Goal: Check status: Check status

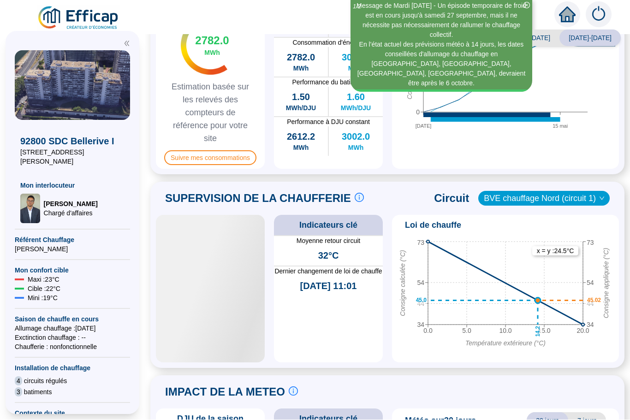
scroll to position [331, 0]
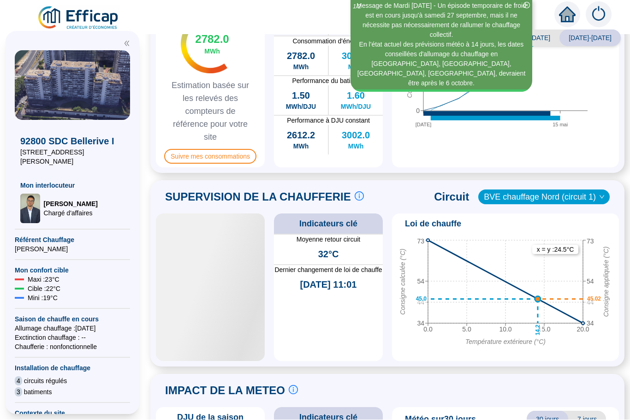
click at [597, 190] on span "BVE chauffage Nord (circuit 1)" at bounding box center [544, 197] width 120 height 14
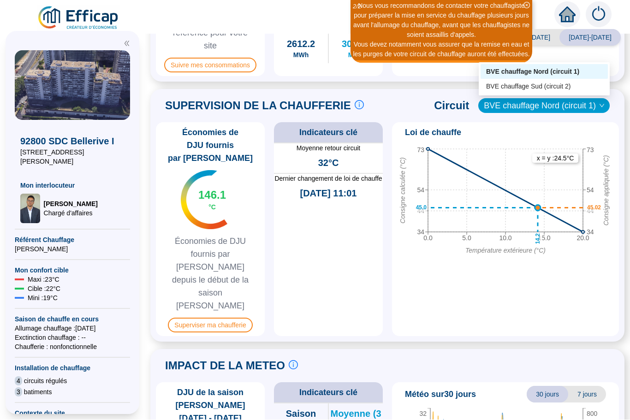
scroll to position [425, 0]
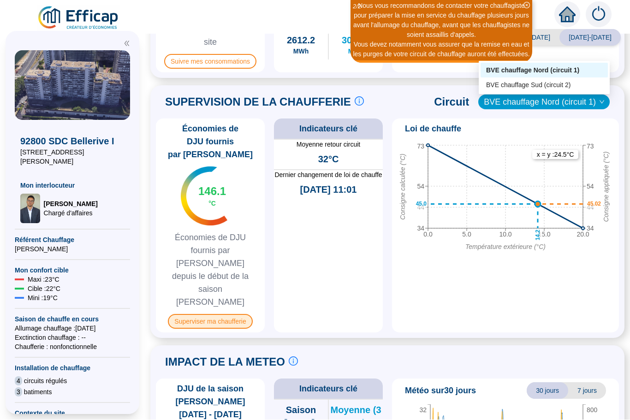
click at [199, 315] on span "Superviser ma chaufferie" at bounding box center [210, 322] width 84 height 15
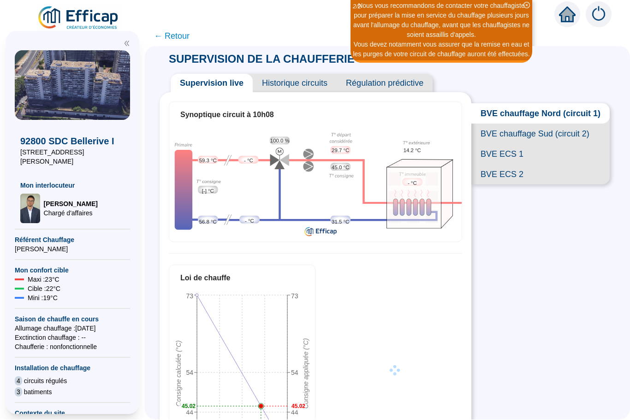
click at [491, 144] on span "BVE ECS 1" at bounding box center [540, 154] width 138 height 20
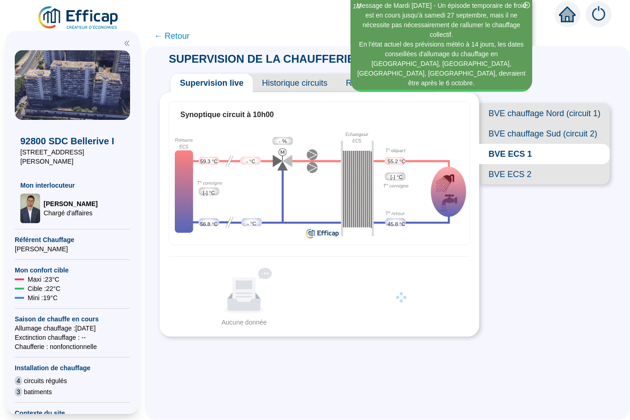
click at [510, 165] on span "BVE ECS 2" at bounding box center [544, 175] width 131 height 20
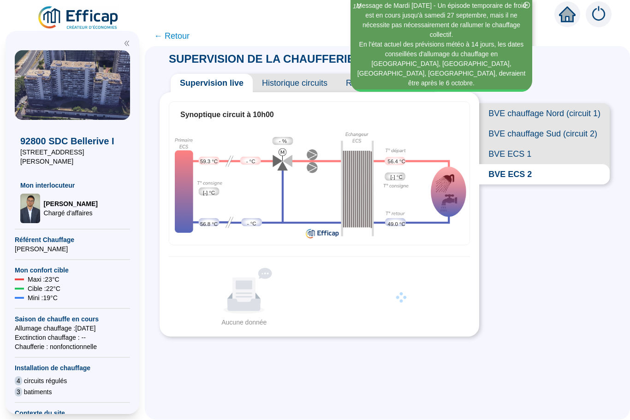
click at [520, 165] on span "BVE ECS 2" at bounding box center [544, 175] width 131 height 20
click at [504, 144] on span "BVE ECS 1" at bounding box center [544, 154] width 131 height 20
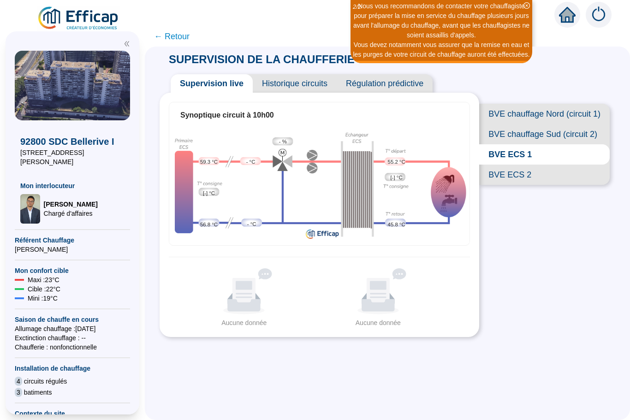
scroll to position [5, 0]
click at [530, 173] on span "BVE ECS 2" at bounding box center [544, 175] width 131 height 20
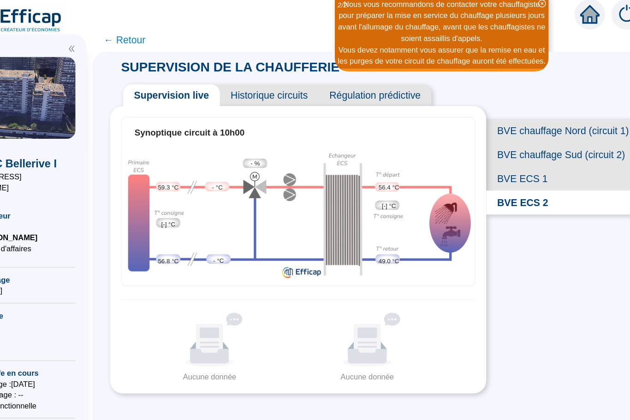
scroll to position [1, 0]
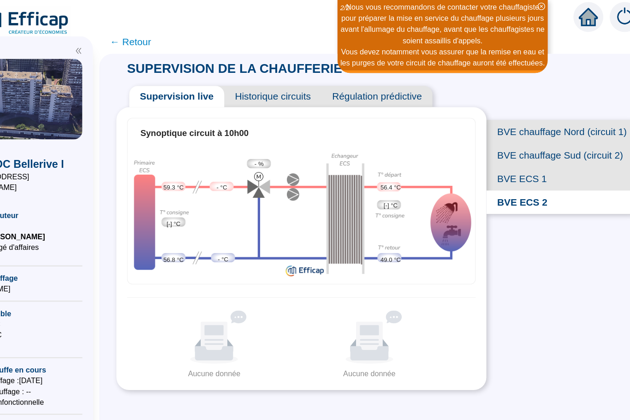
click at [479, 156] on span "BVE ECS 1" at bounding box center [544, 154] width 131 height 20
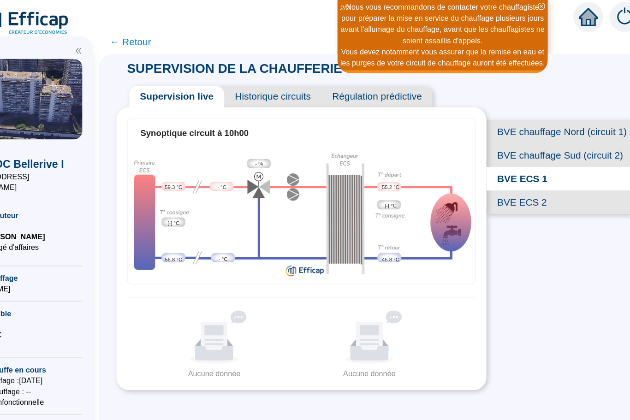
click at [479, 173] on span "BVE ECS 2" at bounding box center [544, 175] width 131 height 20
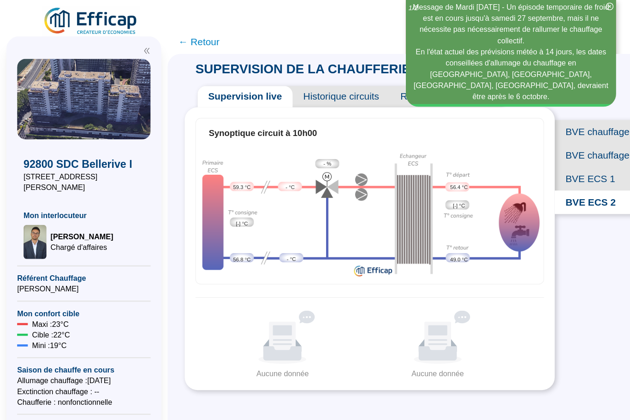
click at [20, 119] on img at bounding box center [72, 86] width 115 height 70
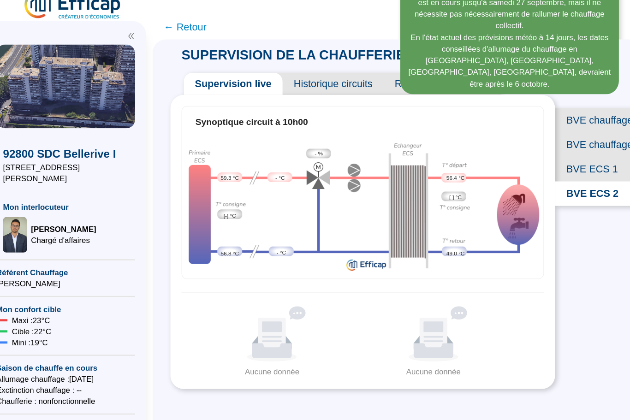
click at [23, 120] on div "92800 SDC Bellerive I [STREET_ADDRESS][PERSON_NAME] Mon interlocuteur [PERSON_N…" at bounding box center [72, 171] width 115 height 103
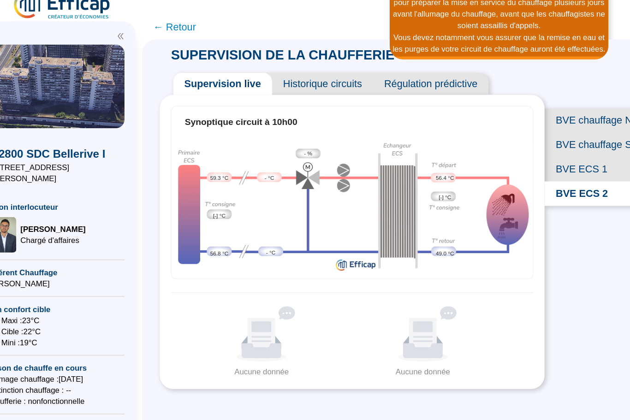
click at [485, 306] on div "SUPERVISION DE LA CHAUFFERIE Supervision live Historique circuits Régulation pr…" at bounding box center [387, 234] width 485 height 374
click at [486, 306] on div "SUPERVISION DE LA CHAUFFERIE Supervision live Historique circuits Régulation pr…" at bounding box center [387, 234] width 485 height 374
click at [487, 306] on div "SUPERVISION DE LA CHAUFFERIE Supervision live Historique circuits Régulation pr…" at bounding box center [387, 234] width 485 height 374
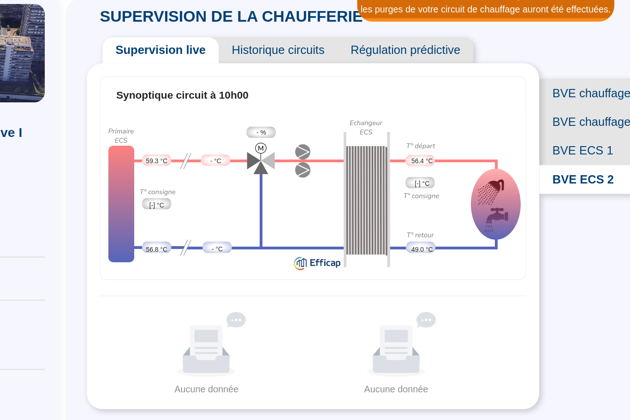
click at [392, 295] on div "SUPERVISION DE LA CHAUFFERIE Supervision live Historique circuits Régulation pr…" at bounding box center [387, 234] width 485 height 374
click at [394, 291] on div "SUPERVISION DE LA CHAUFFERIE Supervision live Historique circuits Régulation pr…" at bounding box center [387, 234] width 485 height 374
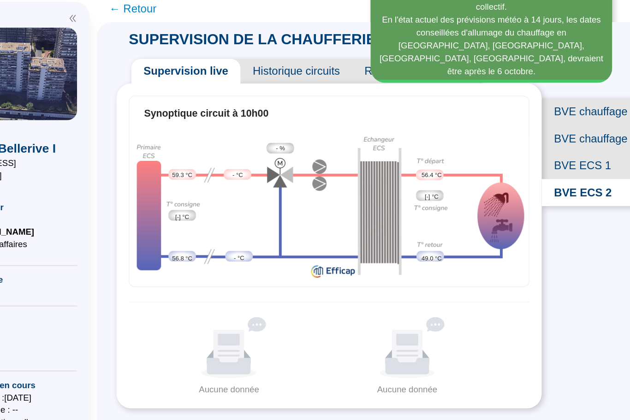
click at [402, 322] on div "SUPERVISION DE LA CHAUFFERIE Supervision live Historique circuits Régulation pr…" at bounding box center [387, 234] width 485 height 374
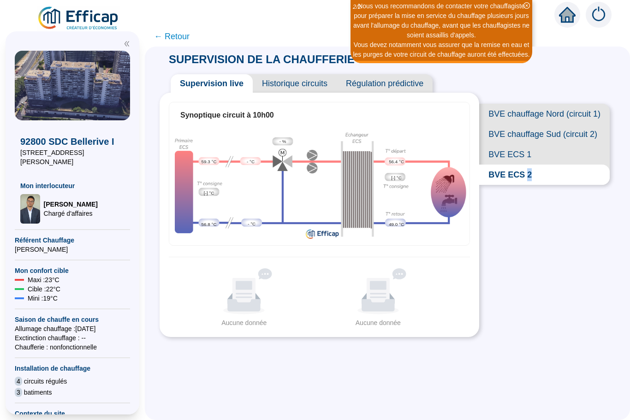
click at [583, 368] on div "SUPERVISION DE LA CHAUFFERIE Supervision live Historique circuits Régulation pr…" at bounding box center [387, 234] width 485 height 374
click at [585, 367] on div "SUPERVISION DE LA CHAUFFERIE Supervision live Historique circuits Régulation pr…" at bounding box center [387, 234] width 485 height 374
click at [586, 368] on div "SUPERVISION DE LA CHAUFFERIE Supervision live Historique circuits Régulation pr…" at bounding box center [387, 234] width 485 height 374
click at [584, 368] on div "SUPERVISION DE LA CHAUFFERIE Supervision live Historique circuits Régulation pr…" at bounding box center [387, 234] width 485 height 374
click at [585, 368] on div "SUPERVISION DE LA CHAUFFERIE Supervision live Historique circuits Régulation pr…" at bounding box center [387, 234] width 485 height 374
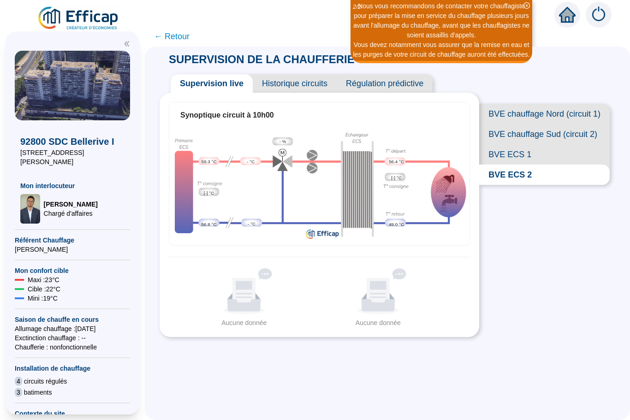
click at [585, 368] on div "SUPERVISION DE LA CHAUFFERIE Supervision live Historique circuits Régulation pr…" at bounding box center [387, 234] width 485 height 374
click at [584, 368] on div "SUPERVISION DE LA CHAUFFERIE Supervision live Historique circuits Régulation pr…" at bounding box center [387, 234] width 485 height 374
click at [585, 368] on div "SUPERVISION DE LA CHAUFFERIE Supervision live Historique circuits Régulation pr…" at bounding box center [387, 234] width 485 height 374
click at [586, 369] on div "SUPERVISION DE LA CHAUFFERIE Supervision live Historique circuits Régulation pr…" at bounding box center [387, 234] width 485 height 374
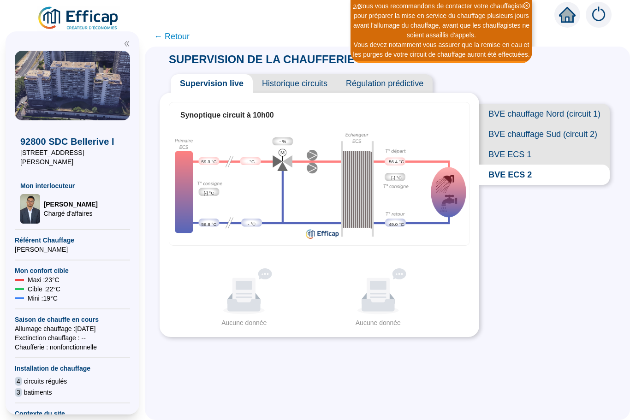
click at [587, 369] on div "SUPERVISION DE LA CHAUFFERIE Supervision live Historique circuits Régulation pr…" at bounding box center [387, 234] width 485 height 374
click at [586, 370] on div "SUPERVISION DE LA CHAUFFERIE Supervision live Historique circuits Régulation pr…" at bounding box center [387, 234] width 485 height 374
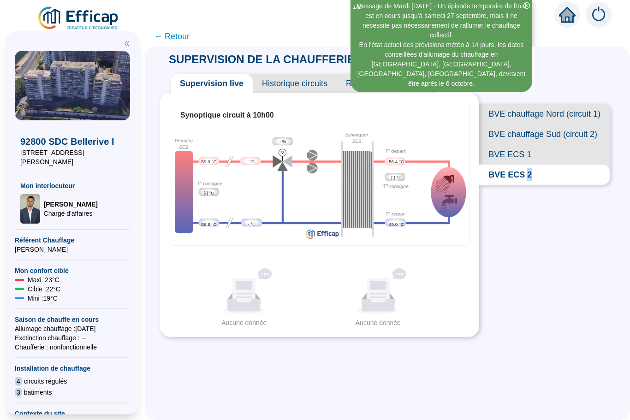
click at [586, 369] on div "SUPERVISION DE LA CHAUFFERIE Supervision live Historique circuits Régulation pr…" at bounding box center [387, 234] width 485 height 374
click at [583, 368] on div "SUPERVISION DE LA CHAUFFERIE Supervision live Historique circuits Régulation pr…" at bounding box center [387, 234] width 485 height 374
click at [586, 369] on div "SUPERVISION DE LA CHAUFFERIE Supervision live Historique circuits Régulation pr…" at bounding box center [387, 234] width 485 height 374
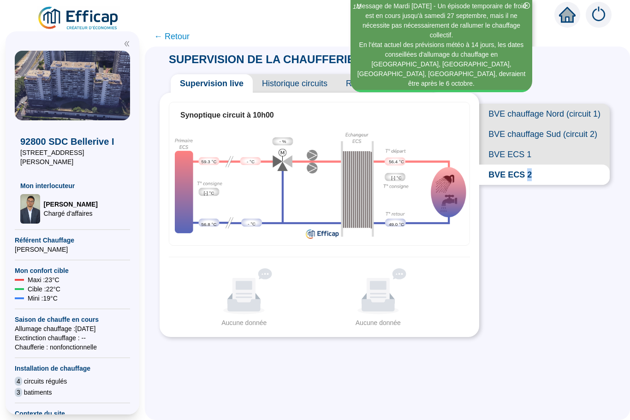
click at [584, 368] on div "SUPERVISION DE LA CHAUFFERIE Supervision live Historique circuits Régulation pr…" at bounding box center [387, 234] width 485 height 374
click at [586, 369] on div "SUPERVISION DE LA CHAUFFERIE Supervision live Historique circuits Régulation pr…" at bounding box center [387, 234] width 485 height 374
click at [585, 368] on div "SUPERVISION DE LA CHAUFFERIE Supervision live Historique circuits Régulation pr…" at bounding box center [387, 234] width 485 height 374
click at [583, 368] on div "SUPERVISION DE LA CHAUFFERIE Supervision live Historique circuits Régulation pr…" at bounding box center [387, 234] width 485 height 374
click at [585, 368] on div "SUPERVISION DE LA CHAUFFERIE Supervision live Historique circuits Régulation pr…" at bounding box center [387, 234] width 485 height 374
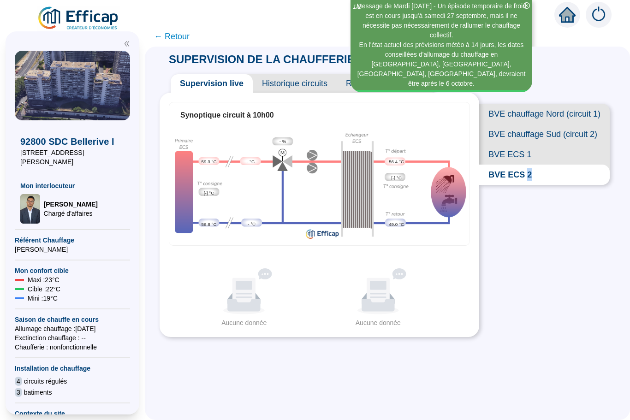
click at [585, 368] on div "SUPERVISION DE LA CHAUFFERIE Supervision live Historique circuits Régulation pr…" at bounding box center [387, 234] width 485 height 374
click at [584, 368] on div "SUPERVISION DE LA CHAUFFERIE Supervision live Historique circuits Régulation pr…" at bounding box center [387, 234] width 485 height 374
click at [585, 368] on div "SUPERVISION DE LA CHAUFFERIE Supervision live Historique circuits Régulation pr…" at bounding box center [387, 234] width 485 height 374
click at [585, 367] on div "SUPERVISION DE LA CHAUFFERIE Supervision live Historique circuits Régulation pr…" at bounding box center [387, 234] width 485 height 374
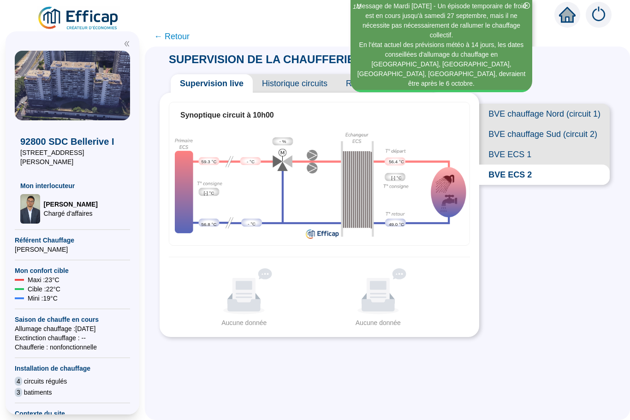
click at [586, 369] on div "SUPERVISION DE LA CHAUFFERIE Supervision live Historique circuits Régulation pr…" at bounding box center [387, 234] width 485 height 374
click at [585, 368] on div "SUPERVISION DE LA CHAUFFERIE Supervision live Historique circuits Régulation pr…" at bounding box center [387, 234] width 485 height 374
click at [584, 368] on div "SUPERVISION DE LA CHAUFFERIE Supervision live Historique circuits Régulation pr…" at bounding box center [387, 234] width 485 height 374
click at [537, 398] on div "SUPERVISION DE LA CHAUFFERIE Supervision live Historique circuits Régulation pr…" at bounding box center [387, 234] width 485 height 374
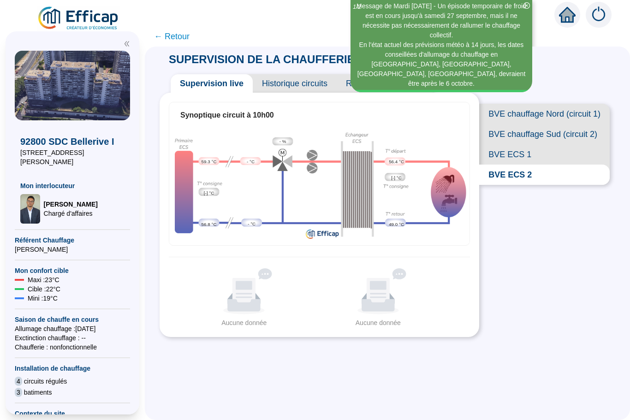
click at [586, 369] on div "SUPERVISION DE LA CHAUFFERIE Supervision live Historique circuits Régulation pr…" at bounding box center [387, 234] width 485 height 374
click at [587, 369] on div "SUPERVISION DE LA CHAUFFERIE Supervision live Historique circuits Régulation pr…" at bounding box center [387, 234] width 485 height 374
click at [586, 369] on div "SUPERVISION DE LA CHAUFFERIE Supervision live Historique circuits Régulation pr…" at bounding box center [387, 234] width 485 height 374
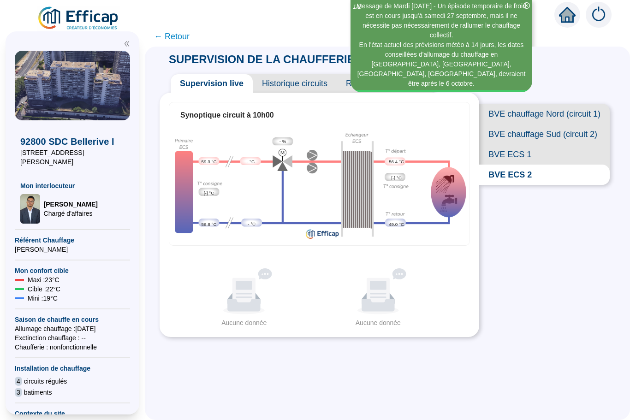
click at [585, 368] on div "SUPERVISION DE LA CHAUFFERIE Supervision live Historique circuits Régulation pr…" at bounding box center [387, 234] width 485 height 374
click at [584, 369] on div "SUPERVISION DE LA CHAUFFERIE Supervision live Historique circuits Régulation pr…" at bounding box center [387, 234] width 485 height 374
click at [586, 368] on div "SUPERVISION DE LA CHAUFFERIE Supervision live Historique circuits Régulation pr…" at bounding box center [387, 234] width 485 height 374
click at [586, 369] on div "SUPERVISION DE LA CHAUFFERIE Supervision live Historique circuits Régulation pr…" at bounding box center [387, 234] width 485 height 374
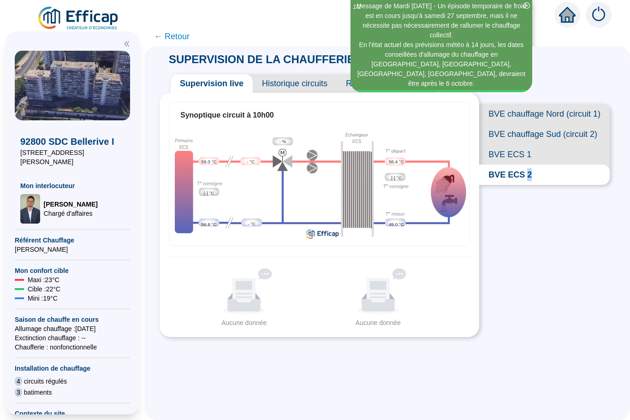
click at [586, 371] on div "SUPERVISION DE LA CHAUFFERIE Supervision live Historique circuits Régulation pr…" at bounding box center [387, 234] width 485 height 374
click at [535, 398] on div "SUPERVISION DE LA CHAUFFERIE Supervision live Historique circuits Régulation pr…" at bounding box center [387, 234] width 485 height 374
click at [586, 370] on div "SUPERVISION DE LA CHAUFFERIE Supervision live Historique circuits Régulation pr…" at bounding box center [387, 234] width 485 height 374
click at [95, 388] on div "3 batiments" at bounding box center [72, 392] width 115 height 9
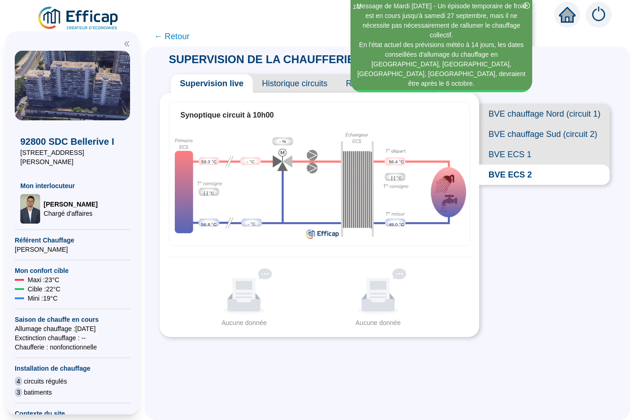
click at [95, 388] on div "3 batiments" at bounding box center [72, 392] width 115 height 9
click at [585, 367] on div "SUPERVISION DE LA CHAUFFERIE Supervision live Historique circuits Régulation pr…" at bounding box center [387, 234] width 485 height 374
click at [585, 368] on div "SUPERVISION DE LA CHAUFFERIE Supervision live Historique circuits Régulation pr…" at bounding box center [387, 234] width 485 height 374
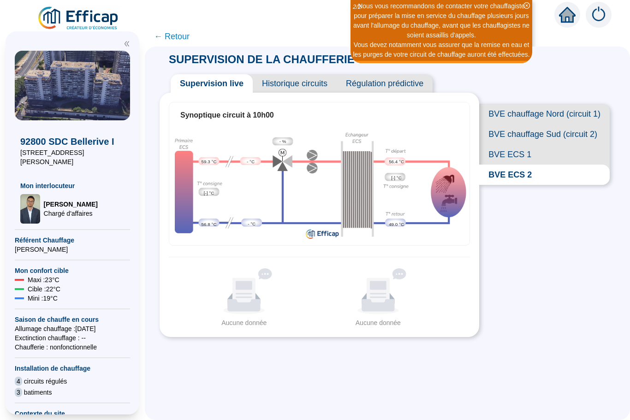
click at [584, 367] on div "SUPERVISION DE LA CHAUFFERIE Supervision live Historique circuits Régulation pr…" at bounding box center [387, 234] width 485 height 374
click at [586, 368] on div "SUPERVISION DE LA CHAUFFERIE Supervision live Historique circuits Régulation pr…" at bounding box center [387, 234] width 485 height 374
click at [587, 370] on div "SUPERVISION DE LA CHAUFFERIE Supervision live Historique circuits Régulation pr…" at bounding box center [387, 234] width 485 height 374
click at [586, 370] on div "SUPERVISION DE LA CHAUFFERIE Supervision live Historique circuits Régulation pr…" at bounding box center [387, 234] width 485 height 374
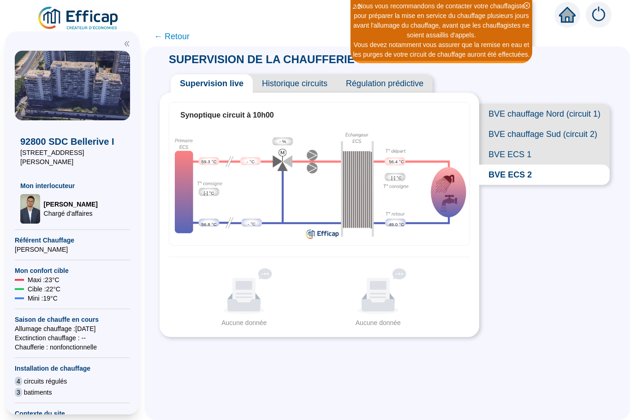
click at [586, 369] on div "SUPERVISION DE LA CHAUFFERIE Supervision live Historique circuits Régulation pr…" at bounding box center [387, 234] width 485 height 374
click at [586, 368] on div "SUPERVISION DE LA CHAUFFERIE Supervision live Historique circuits Régulation pr…" at bounding box center [387, 234] width 485 height 374
click at [585, 368] on div "SUPERVISION DE LA CHAUFFERIE Supervision live Historique circuits Régulation pr…" at bounding box center [387, 234] width 485 height 374
click at [584, 368] on div "SUPERVISION DE LA CHAUFFERIE Supervision live Historique circuits Régulation pr…" at bounding box center [387, 234] width 485 height 374
click at [585, 368] on div "SUPERVISION DE LA CHAUFFERIE Supervision live Historique circuits Régulation pr…" at bounding box center [387, 234] width 485 height 374
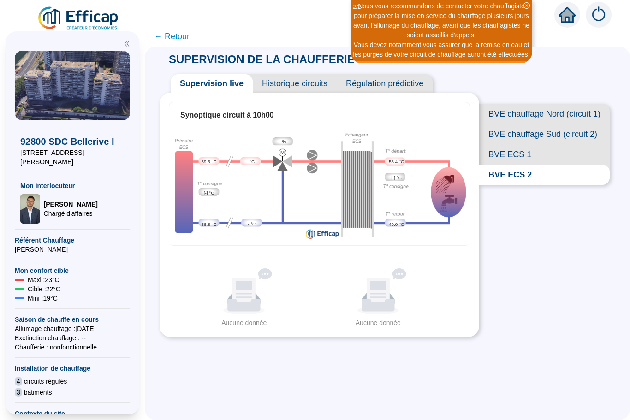
click at [585, 367] on div "SUPERVISION DE LA CHAUFFERIE Supervision live Historique circuits Régulation pr…" at bounding box center [387, 234] width 485 height 374
click at [585, 368] on div "SUPERVISION DE LA CHAUFFERIE Supervision live Historique circuits Régulation pr…" at bounding box center [387, 234] width 485 height 374
click at [583, 368] on div "SUPERVISION DE LA CHAUFFERIE Supervision live Historique circuits Régulation pr…" at bounding box center [387, 234] width 485 height 374
click at [586, 369] on div "SUPERVISION DE LA CHAUFFERIE Supervision live Historique circuits Régulation pr…" at bounding box center [387, 234] width 485 height 374
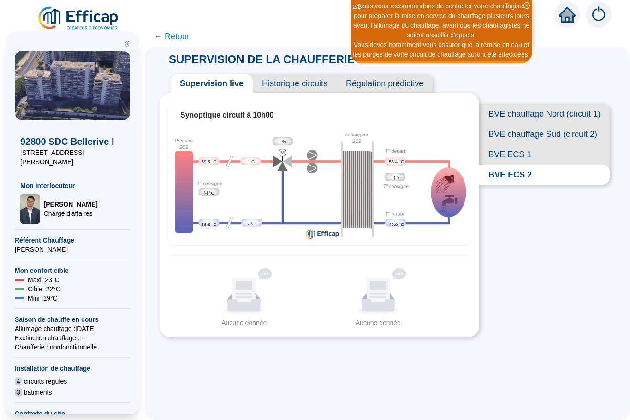
click at [585, 367] on div "SUPERVISION DE LA CHAUFFERIE Supervision live Historique circuits Régulation pr…" at bounding box center [387, 234] width 485 height 374
click at [585, 369] on div "SUPERVISION DE LA CHAUFFERIE Supervision live Historique circuits Régulation pr…" at bounding box center [387, 234] width 485 height 374
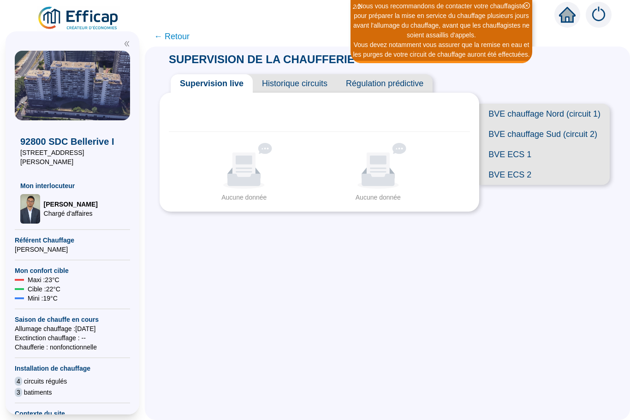
click at [585, 367] on div "SUPERVISION DE LA CHAUFFERIE Supervision live Historique circuits Régulation pr…" at bounding box center [387, 234] width 485 height 374
click at [585, 368] on div "SUPERVISION DE LA CHAUFFERIE Supervision live Historique circuits Régulation pr…" at bounding box center [387, 234] width 485 height 374
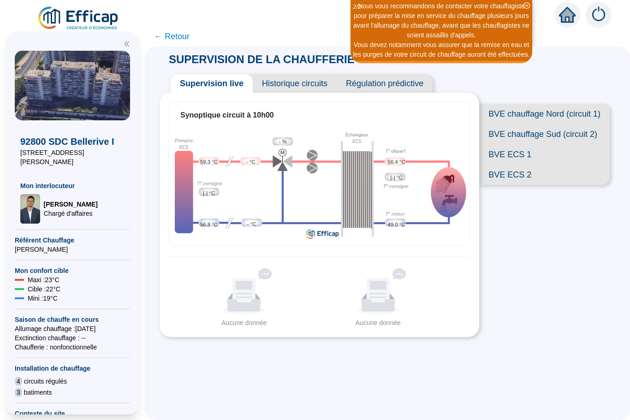
click at [585, 368] on div "SUPERVISION DE LA CHAUFFERIE Supervision live Historique circuits Régulation pr…" at bounding box center [387, 234] width 485 height 374
click at [585, 367] on div "SUPERVISION DE LA CHAUFFERIE Supervision live Historique circuits Régulation pr…" at bounding box center [387, 234] width 485 height 374
click at [586, 368] on div "SUPERVISION DE LA CHAUFFERIE Supervision live Historique circuits Régulation pr…" at bounding box center [387, 234] width 485 height 374
click at [585, 368] on div "SUPERVISION DE LA CHAUFFERIE Supervision live Historique circuits Régulation pr…" at bounding box center [387, 234] width 485 height 374
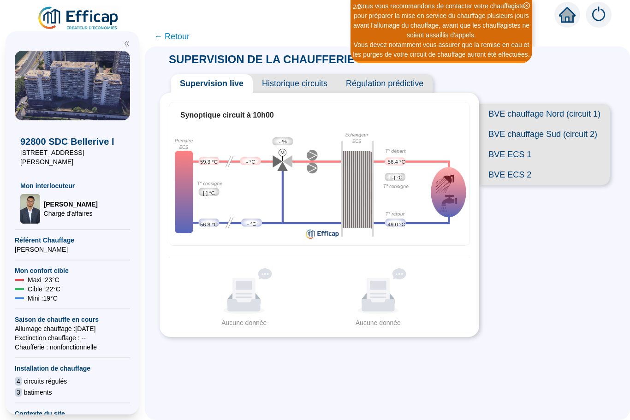
click at [585, 368] on div "SUPERVISION DE LA CHAUFFERIE Supervision live Historique circuits Régulation pr…" at bounding box center [387, 234] width 485 height 374
click at [584, 368] on div "SUPERVISION DE LA CHAUFFERIE Supervision live Historique circuits Régulation pr…" at bounding box center [387, 234] width 485 height 374
click at [585, 368] on div "SUPERVISION DE LA CHAUFFERIE Supervision live Historique circuits Régulation pr…" at bounding box center [387, 234] width 485 height 374
click at [585, 367] on div "SUPERVISION DE LA CHAUFFERIE Supervision live Historique circuits Régulation pr…" at bounding box center [387, 234] width 485 height 374
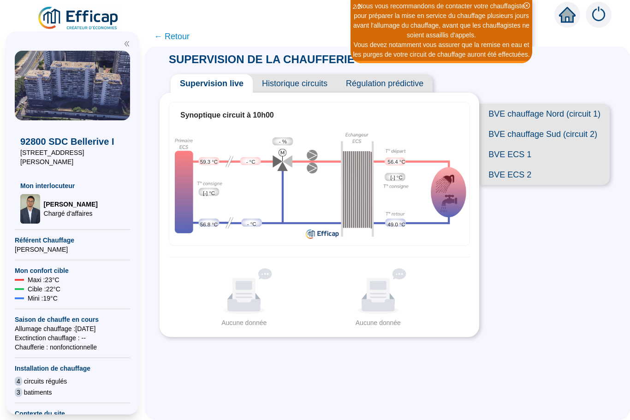
click at [585, 368] on div "SUPERVISION DE LA CHAUFFERIE Supervision live Historique circuits Régulation pr…" at bounding box center [387, 234] width 485 height 374
click at [586, 369] on div "SUPERVISION DE LA CHAUFFERIE Supervision live Historique circuits Régulation pr…" at bounding box center [387, 234] width 485 height 374
click at [585, 368] on div "SUPERVISION DE LA CHAUFFERIE Supervision live Historique circuits Régulation pr…" at bounding box center [387, 234] width 485 height 374
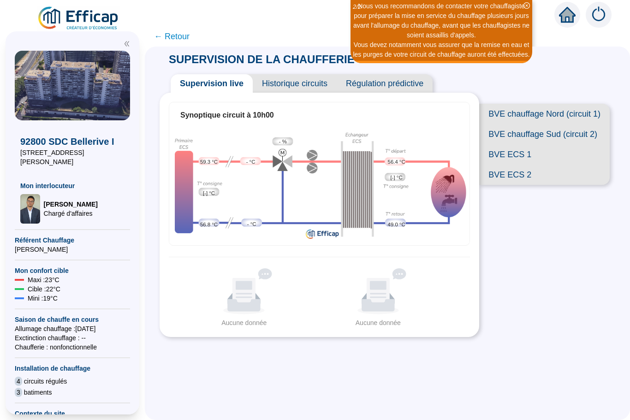
click at [585, 368] on div "SUPERVISION DE LA CHAUFFERIE Supervision live Historique circuits Régulation pr…" at bounding box center [387, 234] width 485 height 374
click at [585, 369] on div "SUPERVISION DE LA CHAUFFERIE Supervision live Historique circuits Régulation pr…" at bounding box center [387, 234] width 485 height 374
click at [585, 368] on div "SUPERVISION DE LA CHAUFFERIE Supervision live Historique circuits Régulation pr…" at bounding box center [387, 234] width 485 height 374
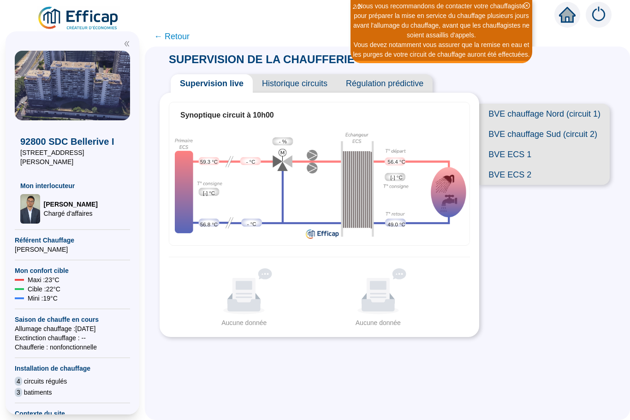
click at [586, 369] on div "SUPERVISION DE LA CHAUFFERIE Supervision live Historique circuits Régulation pr…" at bounding box center [387, 234] width 485 height 374
click at [585, 368] on div "SUPERVISION DE LA CHAUFFERIE Supervision live Historique circuits Régulation pr…" at bounding box center [387, 234] width 485 height 374
click at [584, 368] on div "SUPERVISION DE LA CHAUFFERIE Supervision live Historique circuits Régulation pr…" at bounding box center [387, 234] width 485 height 374
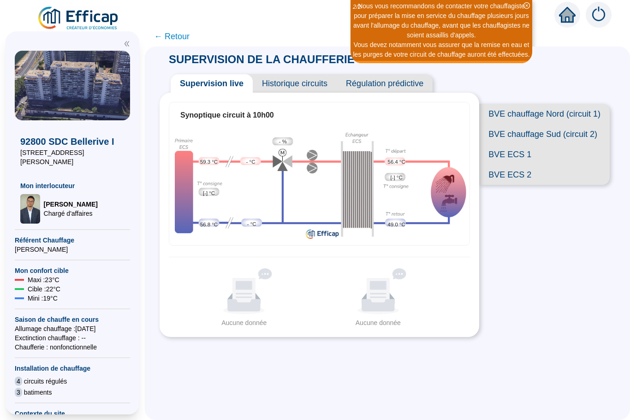
click at [586, 369] on div "SUPERVISION DE LA CHAUFFERIE Supervision live Historique circuits Régulation pr…" at bounding box center [387, 234] width 485 height 374
click at [586, 370] on div "SUPERVISION DE LA CHAUFFERIE Supervision live Historique circuits Régulation pr…" at bounding box center [387, 234] width 485 height 374
click at [585, 368] on div "SUPERVISION DE LA CHAUFFERIE Supervision live Historique circuits Régulation pr…" at bounding box center [387, 234] width 485 height 374
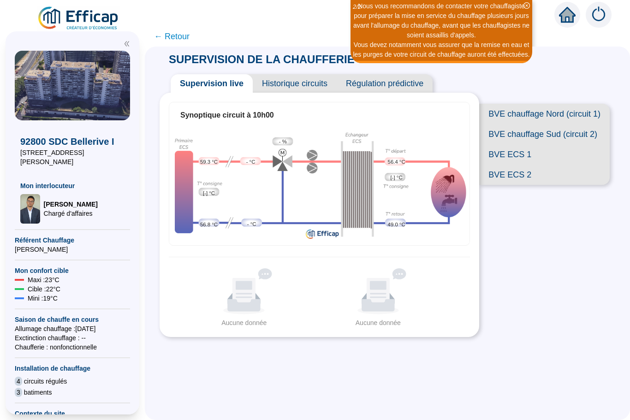
click at [586, 369] on div "SUPERVISION DE LA CHAUFFERIE Supervision live Historique circuits Régulation pr…" at bounding box center [387, 234] width 485 height 374
click at [585, 368] on div "SUPERVISION DE LA CHAUFFERIE Supervision live Historique circuits Régulation pr…" at bounding box center [387, 234] width 485 height 374
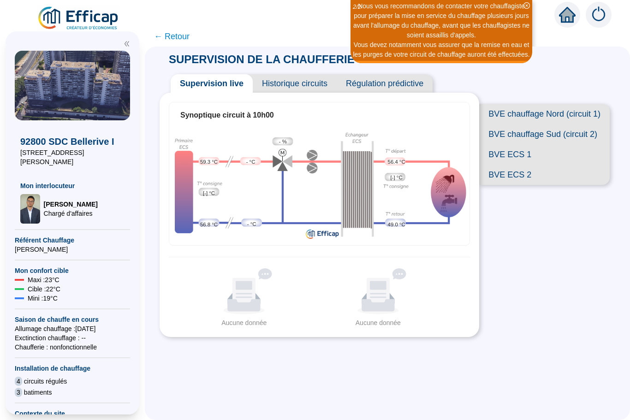
click at [585, 368] on div "SUPERVISION DE LA CHAUFFERIE Supervision live Historique circuits Régulation pr…" at bounding box center [387, 234] width 485 height 374
click at [586, 369] on div "SUPERVISION DE LA CHAUFFERIE Supervision live Historique circuits Régulation pr…" at bounding box center [387, 234] width 485 height 374
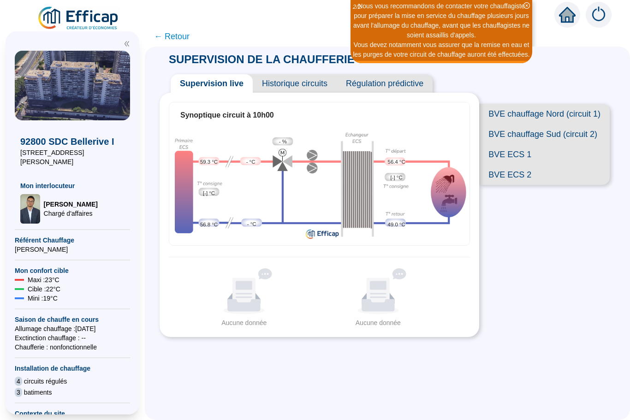
click at [585, 368] on div "SUPERVISION DE LA CHAUFFERIE Supervision live Historique circuits Régulation pr…" at bounding box center [387, 234] width 485 height 374
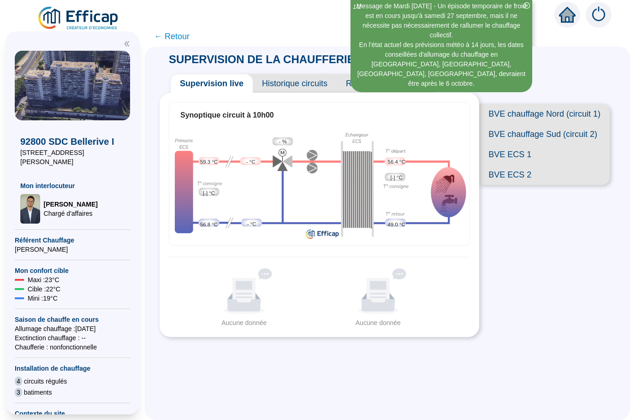
click at [587, 369] on div "SUPERVISION DE LA CHAUFFERIE Supervision live Historique circuits Régulation pr…" at bounding box center [387, 234] width 485 height 374
click at [586, 369] on div "SUPERVISION DE LA CHAUFFERIE Supervision live Historique circuits Régulation pr…" at bounding box center [387, 234] width 485 height 374
click at [585, 367] on div "SUPERVISION DE LA CHAUFFERIE Supervision live Historique circuits Régulation pr…" at bounding box center [387, 234] width 485 height 374
click at [548, 392] on div "SUPERVISION DE LA CHAUFFERIE Supervision live Historique circuits Régulation pr…" at bounding box center [387, 234] width 485 height 374
click at [585, 368] on div "SUPERVISION DE LA CHAUFFERIE Supervision live Historique circuits Régulation pr…" at bounding box center [387, 234] width 485 height 374
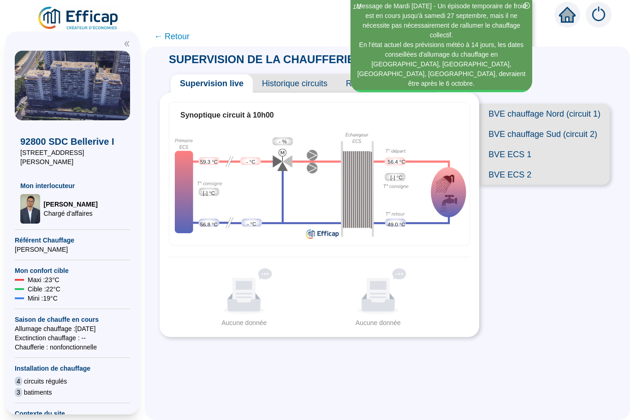
click at [587, 369] on div "SUPERVISION DE LA CHAUFFERIE Supervision live Historique circuits Régulation pr…" at bounding box center [387, 234] width 485 height 374
click at [585, 369] on div "SUPERVISION DE LA CHAUFFERIE Supervision live Historique circuits Régulation pr…" at bounding box center [387, 234] width 485 height 374
click at [587, 369] on div "SUPERVISION DE LA CHAUFFERIE Supervision live Historique circuits Régulation pr…" at bounding box center [387, 234] width 485 height 374
click at [555, 388] on div "SUPERVISION DE LA CHAUFFERIE Supervision live Historique circuits Régulation pr…" at bounding box center [387, 234] width 485 height 374
click at [585, 368] on div "SUPERVISION DE LA CHAUFFERIE Supervision live Historique circuits Régulation pr…" at bounding box center [387, 234] width 485 height 374
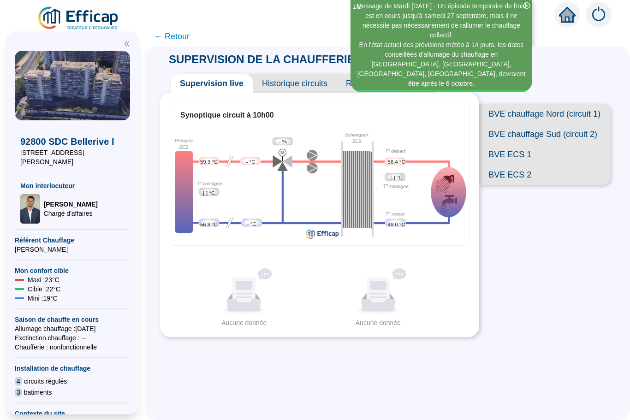
click at [585, 367] on div "SUPERVISION DE LA CHAUFFERIE Supervision live Historique circuits Régulation pr…" at bounding box center [387, 234] width 485 height 374
click at [585, 368] on div "SUPERVISION DE LA CHAUFFERIE Supervision live Historique circuits Régulation pr…" at bounding box center [387, 234] width 485 height 374
click at [585, 369] on div "SUPERVISION DE LA CHAUFFERIE Supervision live Historique circuits Régulation pr…" at bounding box center [387, 234] width 485 height 374
click at [586, 369] on div "SUPERVISION DE LA CHAUFFERIE Supervision live Historique circuits Régulation pr…" at bounding box center [387, 234] width 485 height 374
click at [585, 368] on div "SUPERVISION DE LA CHAUFFERIE Supervision live Historique circuits Régulation pr…" at bounding box center [387, 234] width 485 height 374
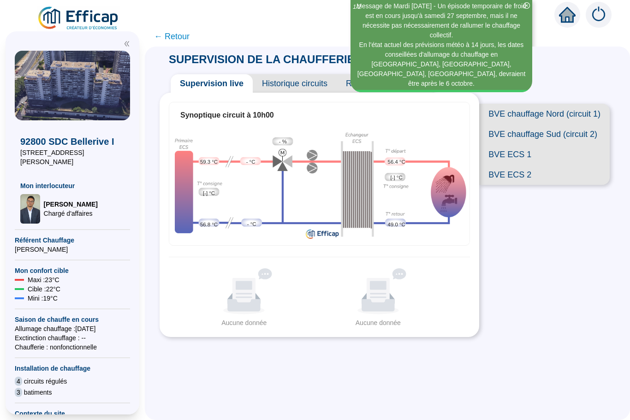
click at [461, 399] on div "SUPERVISION DE LA CHAUFFERIE Supervision live Historique circuits Régulation pr…" at bounding box center [387, 234] width 485 height 374
click at [555, 388] on div "SUPERVISION DE LA CHAUFFERIE Supervision live Historique circuits Régulation pr…" at bounding box center [387, 234] width 485 height 374
click at [556, 388] on div "SUPERVISION DE LA CHAUFFERIE Supervision live Historique circuits Régulation pr…" at bounding box center [387, 234] width 485 height 374
click at [558, 387] on div "SUPERVISION DE LA CHAUFFERIE Supervision live Historique circuits Régulation pr…" at bounding box center [387, 234] width 485 height 374
click at [556, 387] on div "SUPERVISION DE LA CHAUFFERIE Supervision live Historique circuits Régulation pr…" at bounding box center [387, 234] width 485 height 374
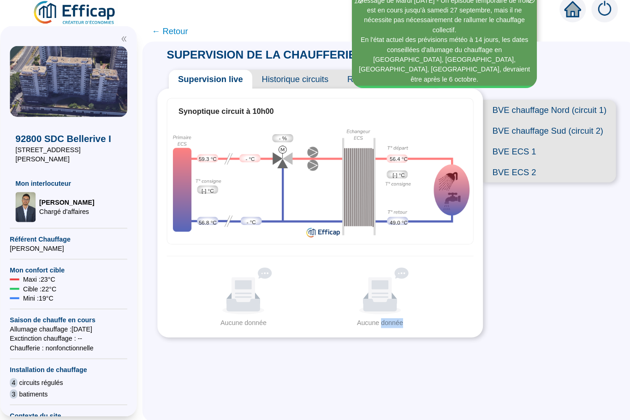
scroll to position [0, 0]
click at [576, 361] on div "SUPERVISION DE LA CHAUFFERIE Supervision live Historique circuits Régulation pr…" at bounding box center [387, 234] width 485 height 374
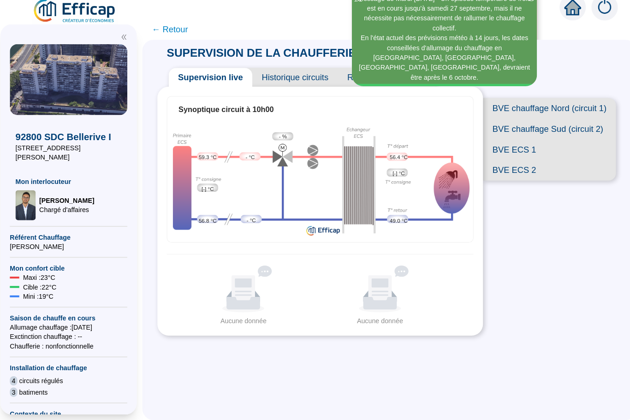
click at [546, 381] on div "SUPERVISION DE LA CHAUFFERIE Supervision live Historique circuits Régulation pr…" at bounding box center [387, 234] width 485 height 374
click at [545, 381] on div "SUPERVISION DE LA CHAUFFERIE Supervision live Historique circuits Régulation pr…" at bounding box center [387, 234] width 485 height 374
click at [545, 380] on div "SUPERVISION DE LA CHAUFFERIE Supervision live Historique circuits Régulation pr…" at bounding box center [387, 234] width 485 height 374
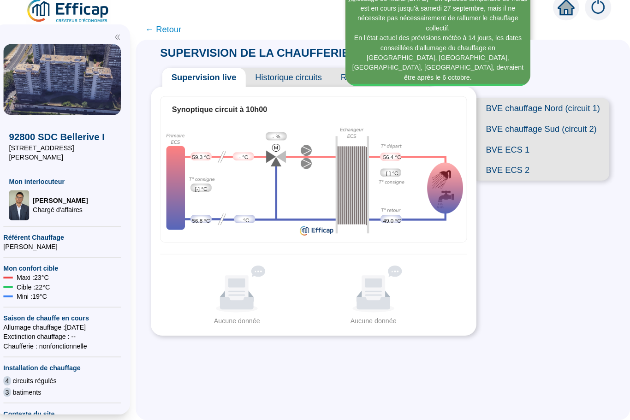
click at [575, 361] on div "SUPERVISION DE LA CHAUFFERIE Supervision live Historique circuits Régulation pr…" at bounding box center [387, 234] width 485 height 374
click at [575, 362] on div "SUPERVISION DE LA CHAUFFERIE Supervision live Historique circuits Régulation pr…" at bounding box center [387, 234] width 485 height 374
click at [575, 361] on div "SUPERVISION DE LA CHAUFFERIE Supervision live Historique circuits Régulation pr…" at bounding box center [387, 234] width 485 height 374
click at [545, 381] on div "SUPERVISION DE LA CHAUFFERIE Supervision live Historique circuits Régulation pr…" at bounding box center [387, 234] width 485 height 374
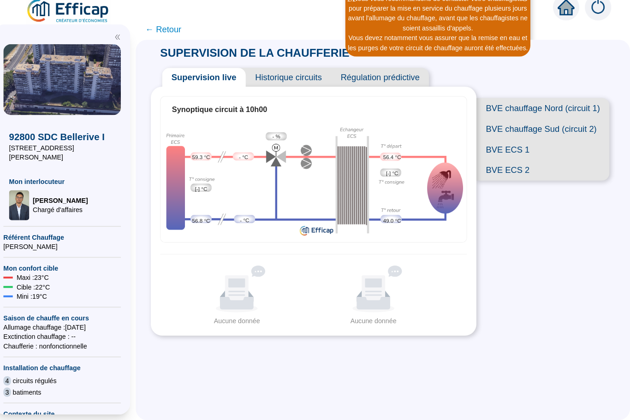
click at [575, 361] on div "SUPERVISION DE LA CHAUFFERIE Supervision live Historique circuits Régulation pr…" at bounding box center [387, 234] width 485 height 374
click at [545, 381] on div "SUPERVISION DE LA CHAUFFERIE Supervision live Historique circuits Régulation pr…" at bounding box center [387, 234] width 485 height 374
click at [575, 361] on div "SUPERVISION DE LA CHAUFFERIE Supervision live Historique circuits Régulation pr…" at bounding box center [387, 234] width 485 height 374
click at [545, 380] on div "SUPERVISION DE LA CHAUFFERIE Supervision live Historique circuits Régulation pr…" at bounding box center [387, 234] width 485 height 374
click at [545, 381] on div "SUPERVISION DE LA CHAUFFERIE Supervision live Historique circuits Régulation pr…" at bounding box center [387, 234] width 485 height 374
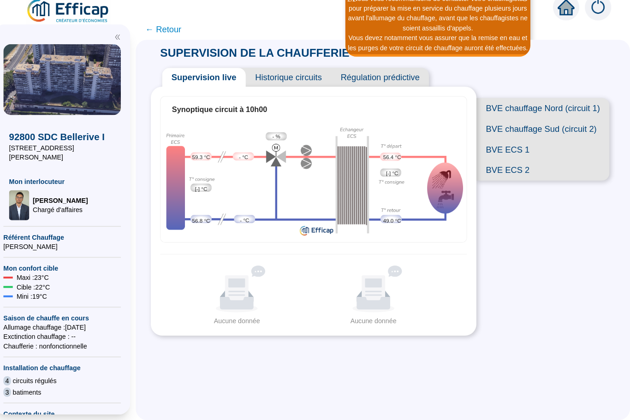
click at [559, 370] on div "SUPERVISION DE LA CHAUFFERIE Supervision live Historique circuits Régulation pr…" at bounding box center [387, 234] width 485 height 374
click at [545, 381] on div "SUPERVISION DE LA CHAUFFERIE Supervision live Historique circuits Régulation pr…" at bounding box center [387, 234] width 485 height 374
click at [544, 377] on div "SUPERVISION DE LA CHAUFFERIE Supervision live Historique circuits Régulation pr…" at bounding box center [387, 234] width 485 height 374
click at [575, 363] on div "SUPERVISION DE LA CHAUFFERIE Supervision live Historique circuits Régulation pr…" at bounding box center [387, 234] width 485 height 374
click at [577, 356] on div "SUPERVISION DE LA CHAUFFERIE Supervision live Historique circuits Régulation pr…" at bounding box center [387, 234] width 485 height 374
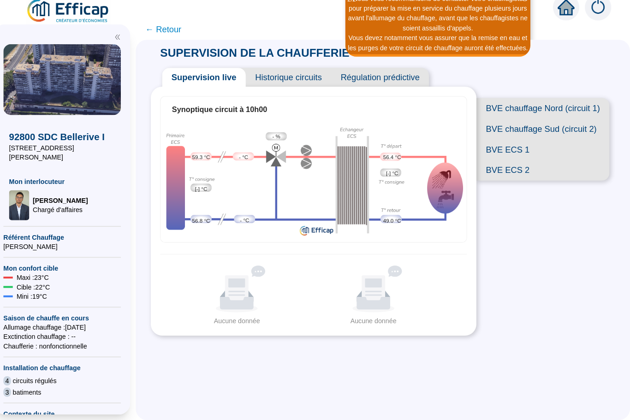
scroll to position [30, 0]
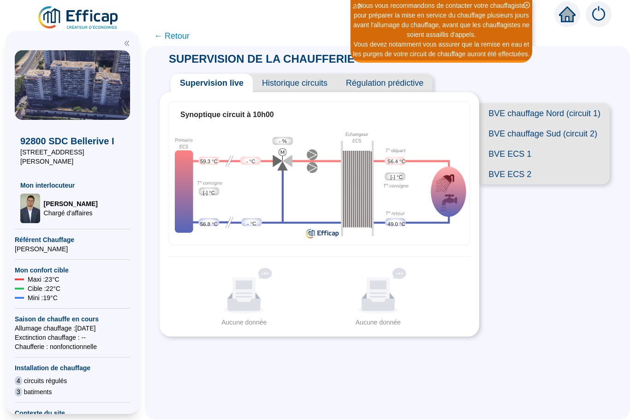
click at [562, 380] on div "SUPERVISION DE LA CHAUFFERIE Supervision live Historique circuits Régulation pr…" at bounding box center [387, 234] width 485 height 374
click at [564, 381] on div "SUPERVISION DE LA CHAUFFERIE Supervision live Historique circuits Régulation pr…" at bounding box center [387, 234] width 485 height 374
click at [563, 380] on div "SUPERVISION DE LA CHAUFFERIE Supervision live Historique circuits Régulation pr…" at bounding box center [387, 234] width 485 height 374
click at [564, 381] on div "SUPERVISION DE LA CHAUFFERIE Supervision live Historique circuits Régulation pr…" at bounding box center [387, 234] width 485 height 374
click at [563, 380] on div "SUPERVISION DE LA CHAUFFERIE Supervision live Historique circuits Régulation pr…" at bounding box center [387, 234] width 485 height 374
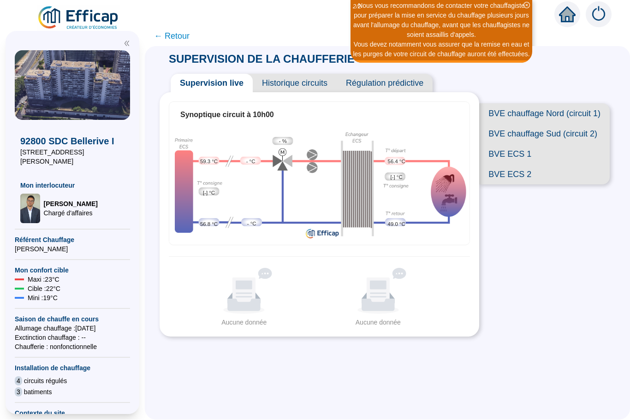
click at [563, 381] on div "SUPERVISION DE LA CHAUFFERIE Supervision live Historique circuits Régulation pr…" at bounding box center [387, 234] width 485 height 374
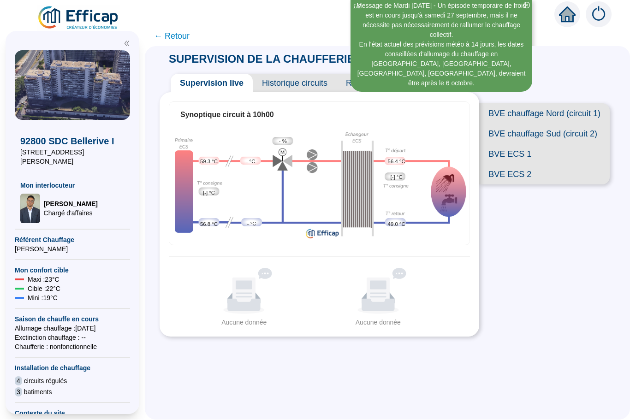
click at [563, 380] on div "SUPERVISION DE LA CHAUFFERIE Supervision live Historique circuits Régulation pr…" at bounding box center [387, 234] width 485 height 374
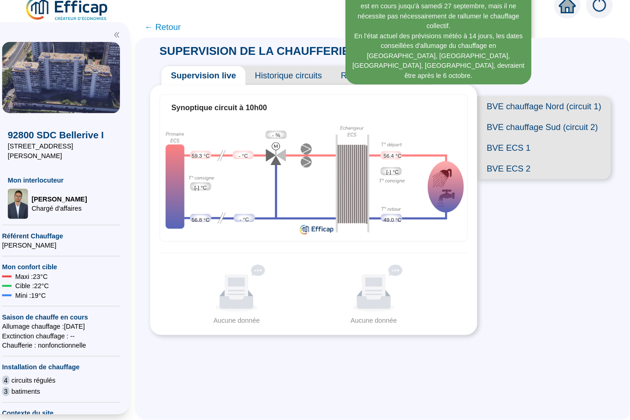
click at [548, 371] on div "SUPERVISION DE LA CHAUFFERIE Supervision live Historique circuits Régulation pr…" at bounding box center [387, 234] width 485 height 374
click at [549, 370] on div "SUPERVISION DE LA CHAUFFERIE Supervision live Historique circuits Régulation pr…" at bounding box center [387, 234] width 485 height 374
click at [551, 372] on div "SUPERVISION DE LA CHAUFFERIE Supervision live Historique circuits Régulation pr…" at bounding box center [387, 234] width 485 height 374
click at [550, 371] on div "SUPERVISION DE LA CHAUFFERIE Supervision live Historique circuits Régulation pr…" at bounding box center [387, 234] width 485 height 374
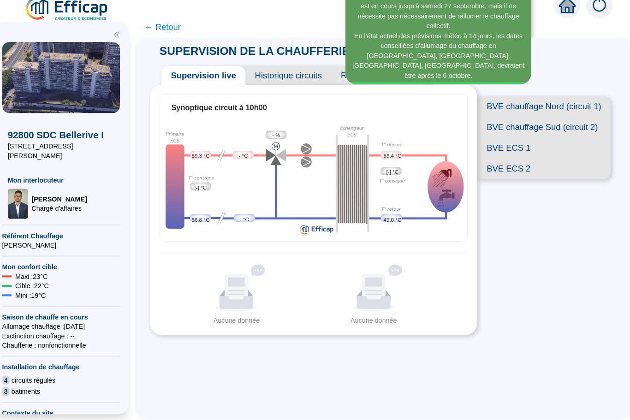
click at [550, 372] on div "SUPERVISION DE LA CHAUFFERIE Supervision live Historique circuits Régulation pr…" at bounding box center [387, 234] width 485 height 374
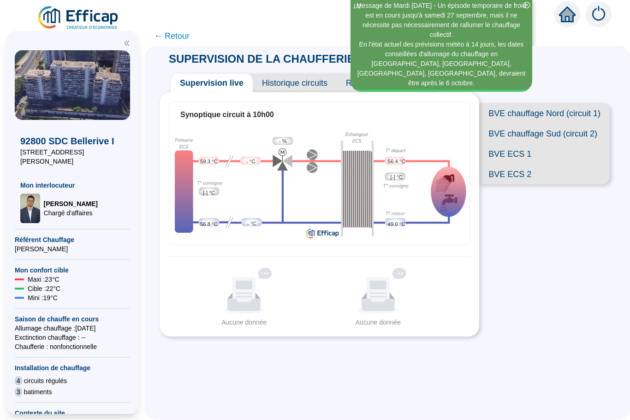
click at [561, 378] on div "SUPERVISION DE LA CHAUFFERIE Supervision live Historique circuits Régulation pr…" at bounding box center [387, 234] width 485 height 374
click at [584, 368] on div "SUPERVISION DE LA CHAUFFERIE Supervision live Historique circuits Régulation pr…" at bounding box center [387, 234] width 485 height 374
click at [586, 368] on div "SUPERVISION DE LA CHAUFFERIE Supervision live Historique circuits Régulation pr…" at bounding box center [387, 234] width 485 height 374
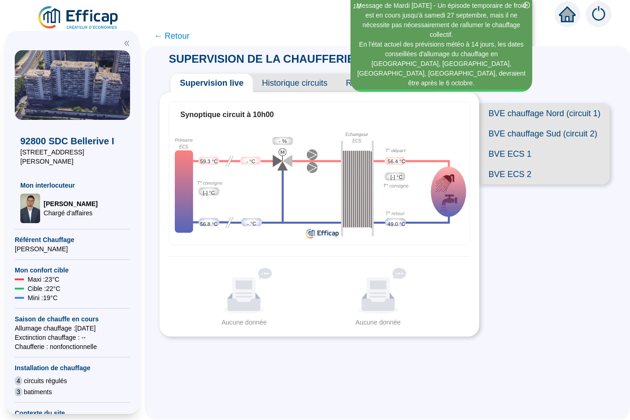
click at [584, 369] on div "SUPERVISION DE LA CHAUFFERIE Supervision live Historique circuits Régulation pr…" at bounding box center [387, 234] width 485 height 374
click at [586, 369] on div "SUPERVISION DE LA CHAUFFERIE Supervision live Historique circuits Régulation pr…" at bounding box center [387, 234] width 485 height 374
click at [586, 368] on div "SUPERVISION DE LA CHAUFFERIE Supervision live Historique circuits Régulation pr…" at bounding box center [387, 234] width 485 height 374
click at [560, 383] on div "SUPERVISION DE LA CHAUFFERIE Supervision live Historique circuits Régulation pr…" at bounding box center [387, 234] width 485 height 374
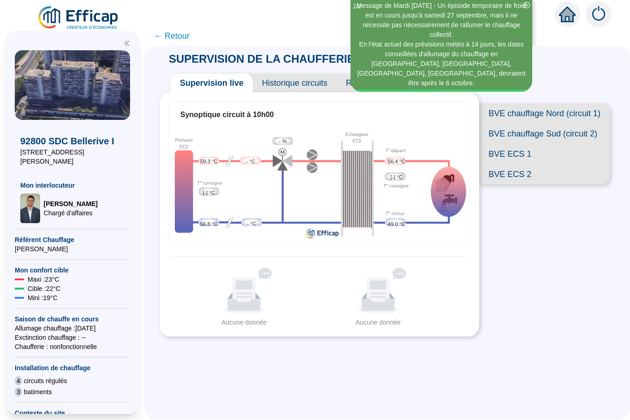
click at [586, 370] on div "SUPERVISION DE LA CHAUFFERIE Supervision live Historique circuits Régulation pr…" at bounding box center [387, 234] width 485 height 374
click at [586, 368] on div "SUPERVISION DE LA CHAUFFERIE Supervision live Historique circuits Régulation pr…" at bounding box center [387, 234] width 485 height 374
click at [586, 369] on div "SUPERVISION DE LA CHAUFFERIE Supervision live Historique circuits Régulation pr…" at bounding box center [387, 234] width 485 height 374
click at [556, 383] on div "SUPERVISION DE LA CHAUFFERIE Supervision live Historique circuits Régulation pr…" at bounding box center [387, 234] width 485 height 374
click at [555, 387] on div "SUPERVISION DE LA CHAUFFERIE Supervision live Historique circuits Régulation pr…" at bounding box center [387, 234] width 485 height 374
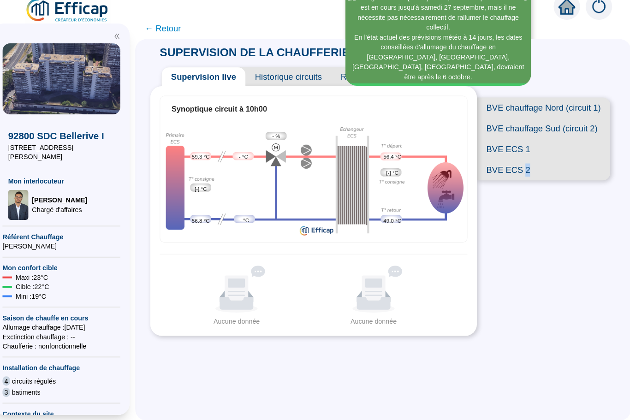
click at [530, 364] on div "SUPERVISION DE LA CHAUFFERIE Supervision live Historique circuits Régulation pr…" at bounding box center [387, 234] width 485 height 374
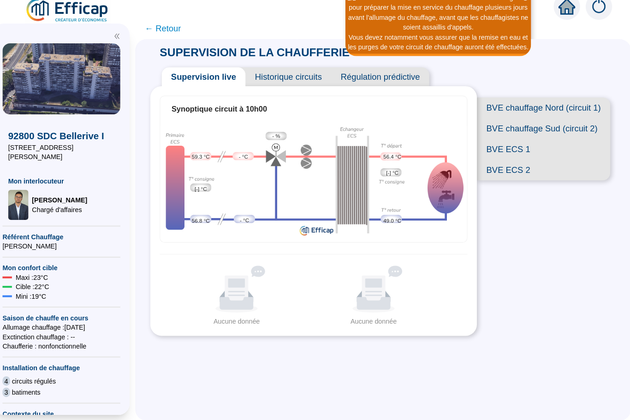
click at [166, 380] on div "SUPERVISION DE LA CHAUFFERIE Supervision live Historique circuits Régulation pr…" at bounding box center [387, 234] width 485 height 374
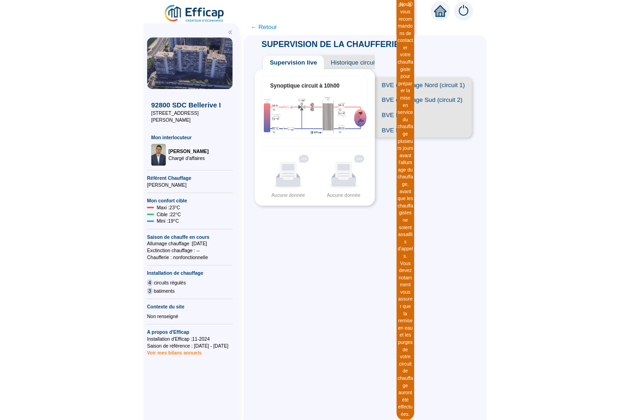
scroll to position [30, 0]
